Goal: Task Accomplishment & Management: Manage account settings

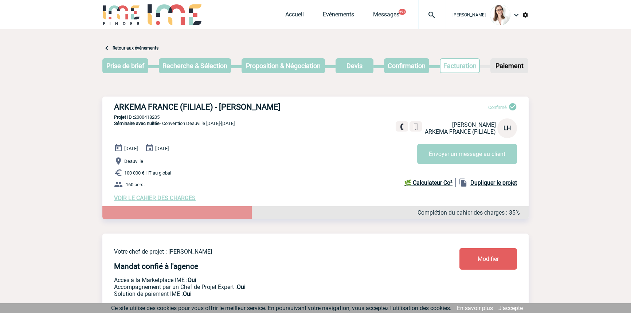
click at [430, 11] on img at bounding box center [431, 15] width 26 height 9
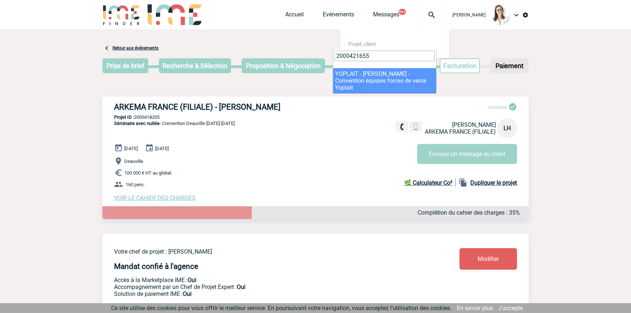
type input "2000421655"
select select "21156"
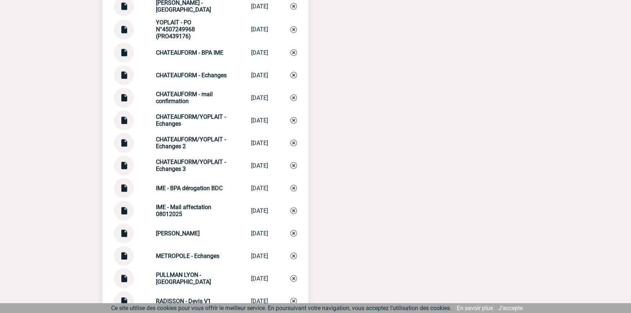
scroll to position [888, 0]
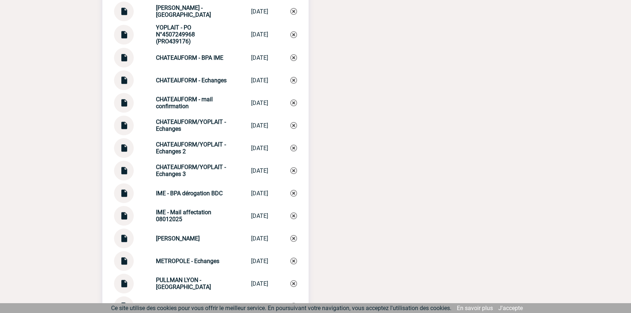
click at [193, 171] on strong "CHATEAUFORM/YOPLAIT - Echanges 3" at bounding box center [191, 170] width 70 height 14
copy div "CHATEAUFORM/YOPLAIT - Echanges 3 CHATEAUFORM/YOP..."
click at [294, 174] on img at bounding box center [293, 170] width 7 height 7
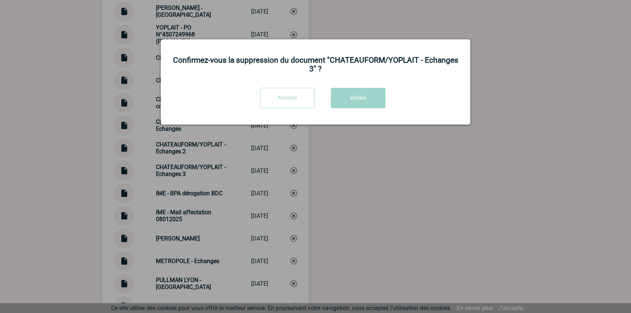
click at [363, 84] on div "Confirmez-vous la suppression du document "CHATEAUFORM/YOPLAIT - Echanges 3" ? …" at bounding box center [315, 81] width 309 height 85
click at [361, 107] on button "Valider" at bounding box center [358, 98] width 55 height 20
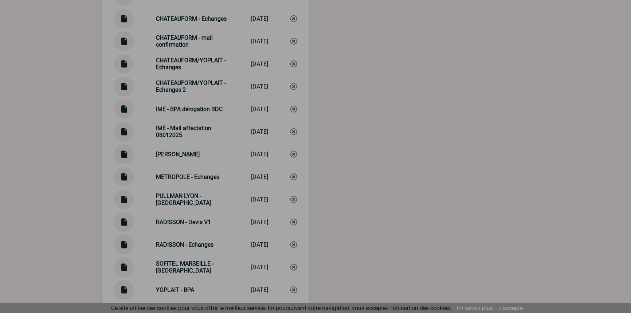
scroll to position [1087, 0]
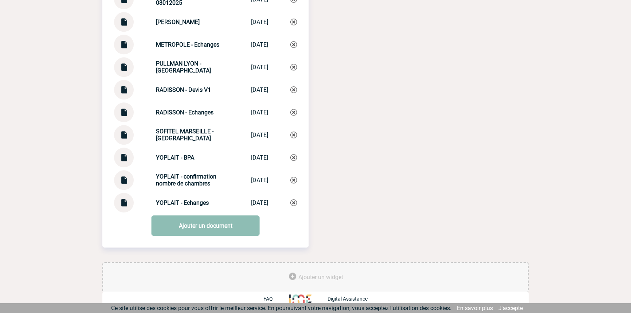
click at [198, 227] on link "Ajouter un document" at bounding box center [205, 225] width 108 height 20
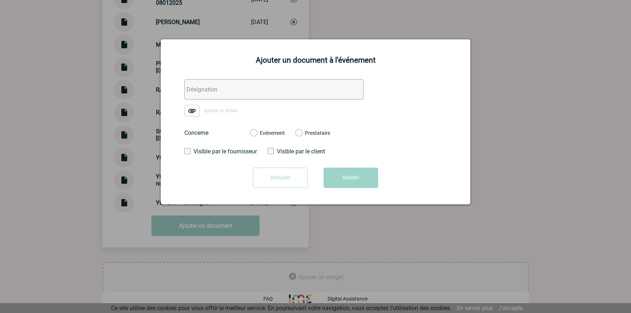
click at [205, 84] on input "text" at bounding box center [273, 89] width 179 height 20
paste input "CHATEAUFORM/YOPLAIT - Echanges 3"
type input "CHATEAUFORM/YOPLAIT - Echanges 3"
click at [192, 107] on img at bounding box center [191, 111] width 15 height 12
click at [0, 0] on input "Ajouter un fichier" at bounding box center [0, 0] width 0 height 0
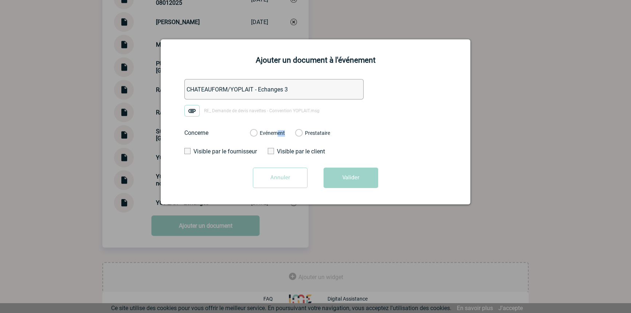
click at [278, 135] on div "Evénement" at bounding box center [267, 132] width 35 height 7
click at [257, 134] on label "Evénement" at bounding box center [253, 133] width 7 height 7
click at [0, 0] on input "Evénement" at bounding box center [0, 0] width 0 height 0
click at [363, 178] on button "Valider" at bounding box center [350, 177] width 55 height 20
